Goal: Task Accomplishment & Management: Manage account settings

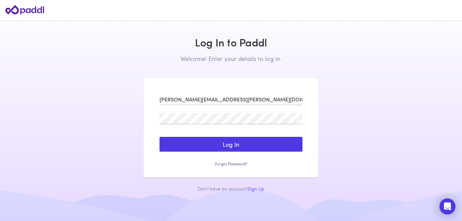
click at [160, 137] on button "Log In" at bounding box center [231, 144] width 143 height 15
